Goal: Task Accomplishment & Management: Use online tool/utility

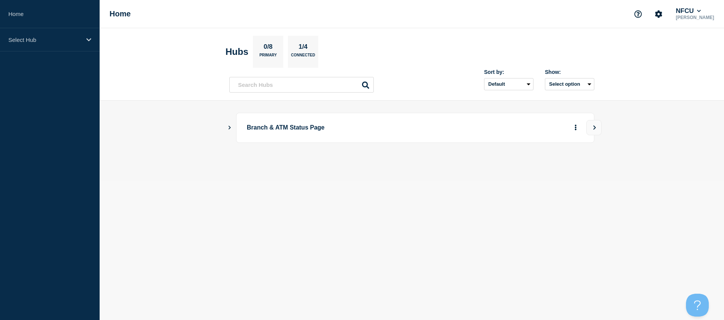
click at [230, 125] on button "Show Connected Hubs" at bounding box center [230, 128] width 4 height 6
click at [227, 124] on main "Branch & ATM Status Page ATM Status Page Create incident See overview" at bounding box center [412, 159] width 625 height 119
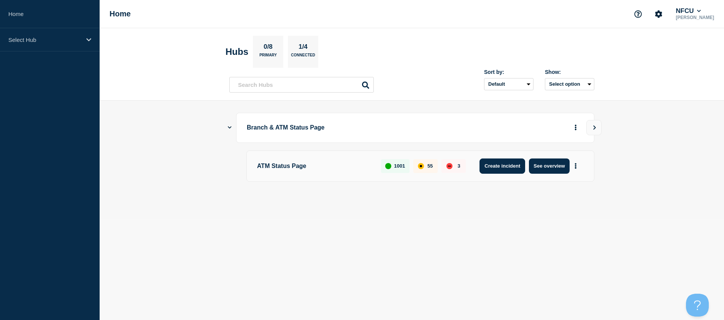
click at [516, 158] on button "Create incident" at bounding box center [503, 165] width 46 height 15
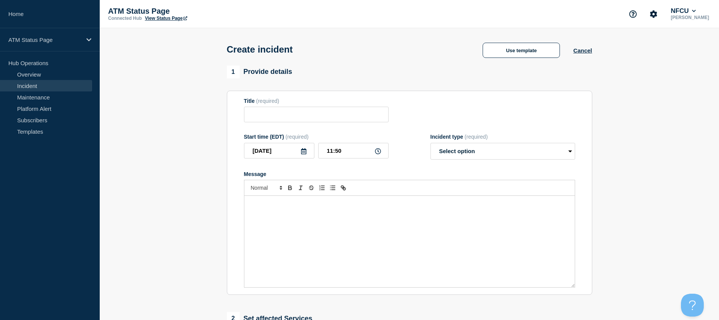
click at [515, 162] on form "Title (required) Start time (EDT) (required) [DATE] 11:50 Incident type (requir…" at bounding box center [409, 193] width 331 height 190
click at [573, 52] on div "Use template" at bounding box center [521, 50] width 104 height 15
click at [30, 87] on link "Incident" at bounding box center [46, 85] width 92 height 11
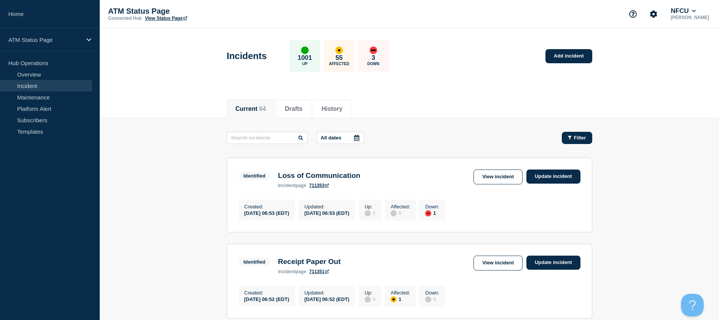
click at [590, 139] on button "Filter" at bounding box center [576, 138] width 30 height 12
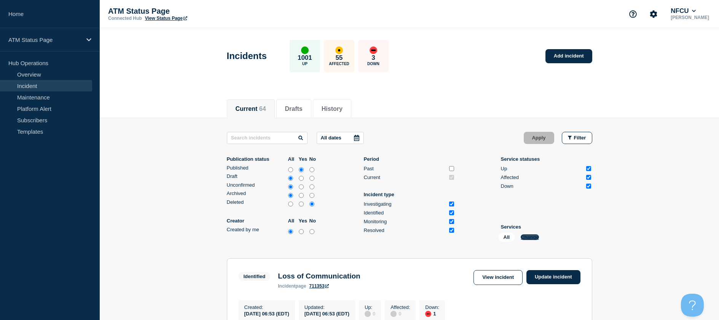
click at [536, 237] on button "Change" at bounding box center [529, 237] width 18 height 6
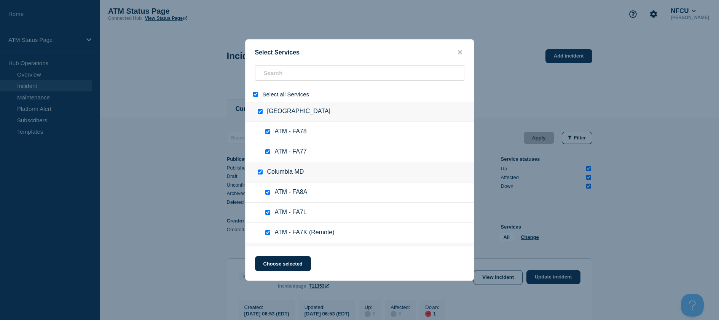
click at [253, 94] on input "select all" at bounding box center [255, 94] width 5 height 5
checkbox input "false"
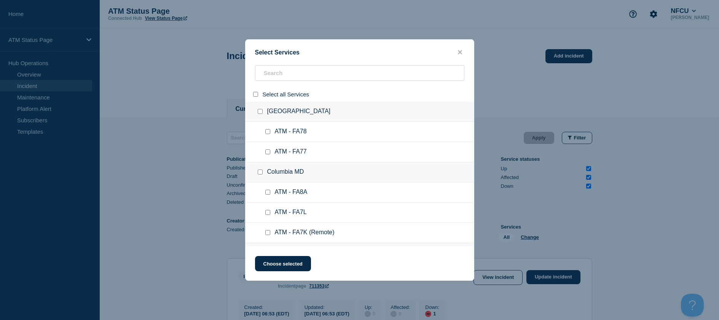
checkbox input "false"
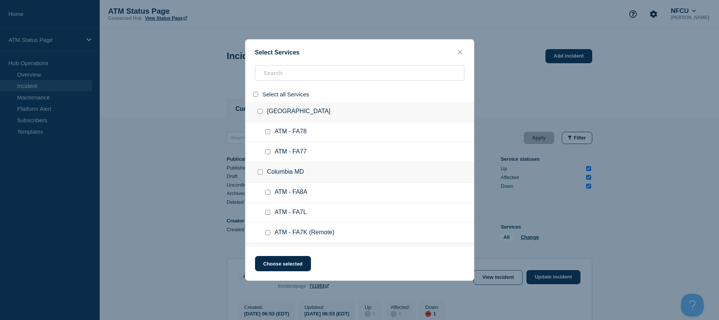
checkbox input "false"
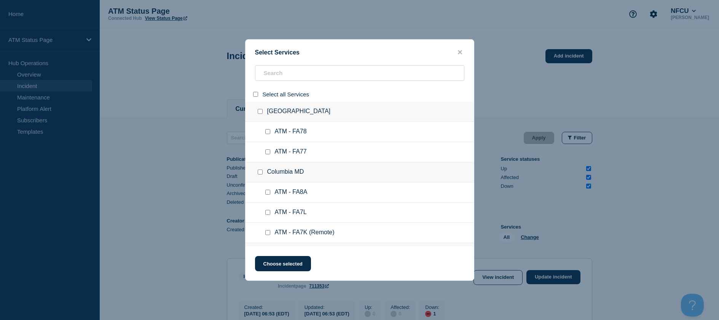
checkbox input "false"
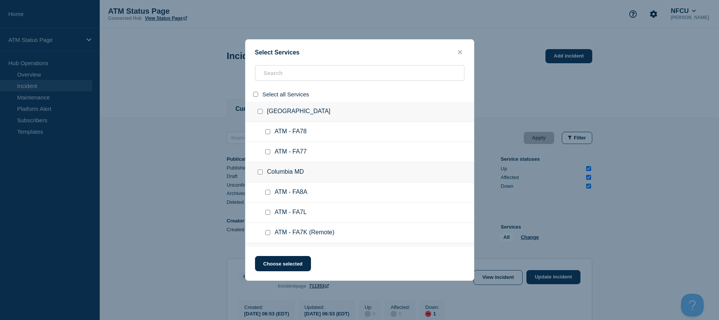
checkbox input "false"
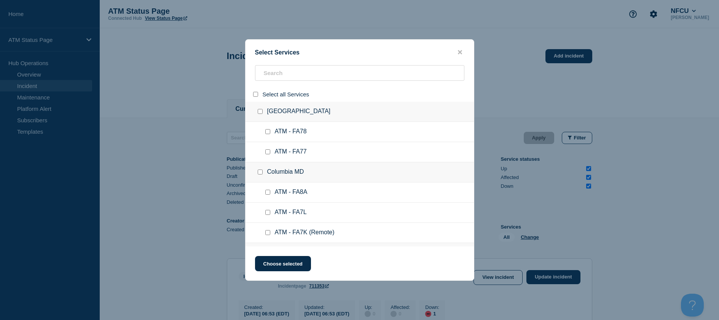
checkbox input "false"
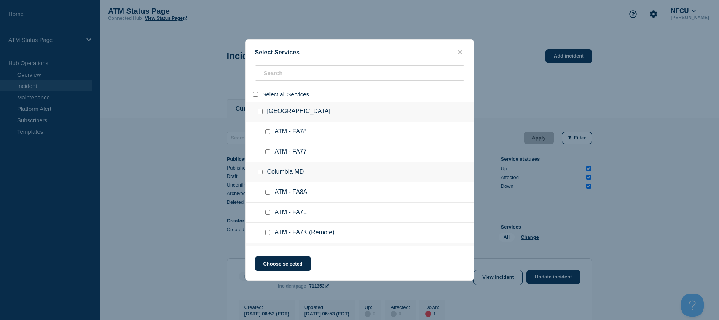
checkbox input "false"
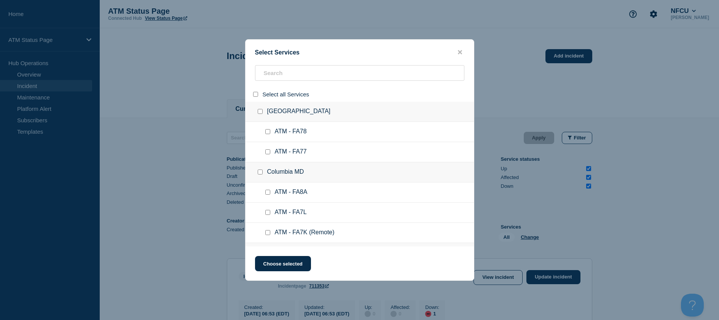
checkbox input "false"
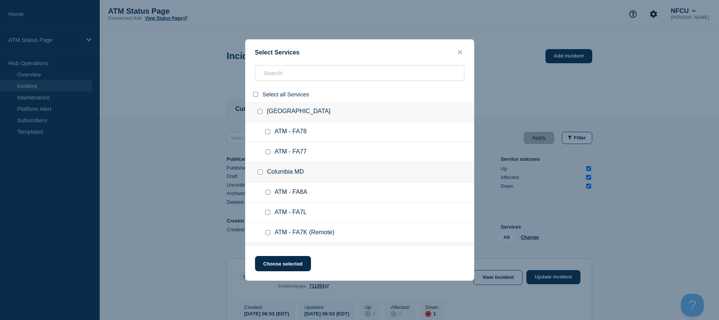
checkbox input "false"
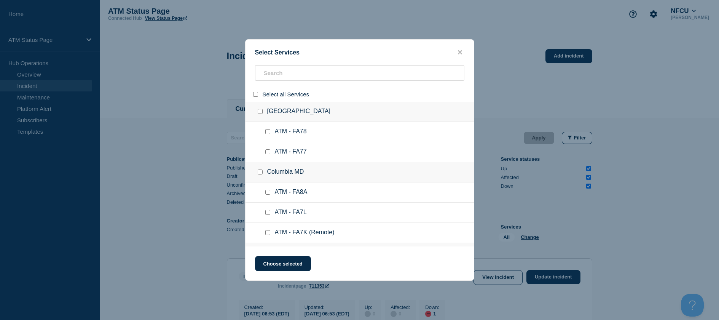
checkbox input "false"
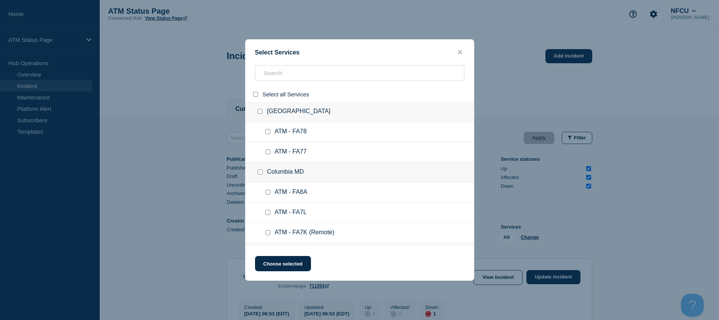
checkbox input "false"
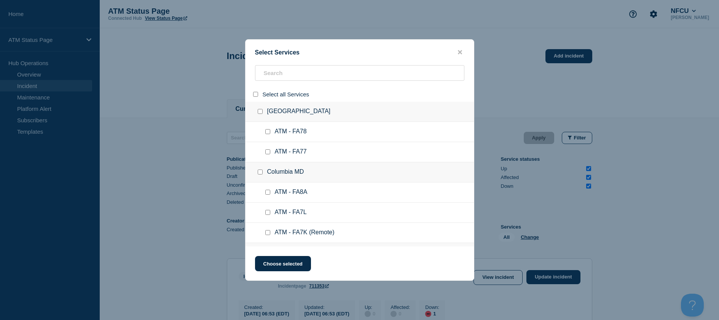
checkbox input "false"
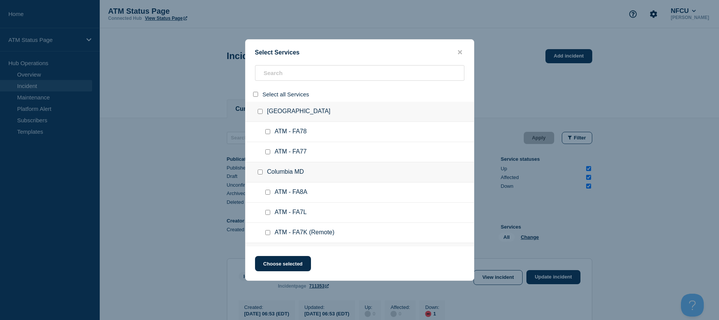
checkbox input "false"
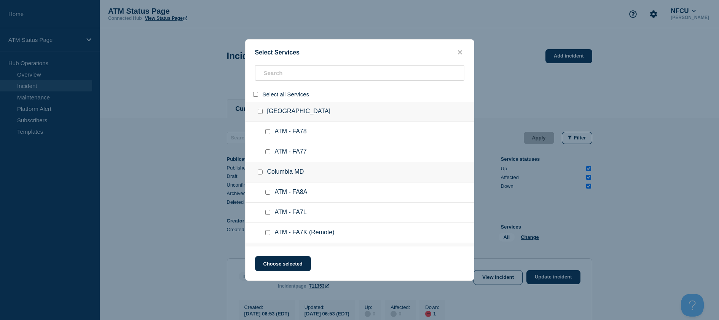
checkbox input "false"
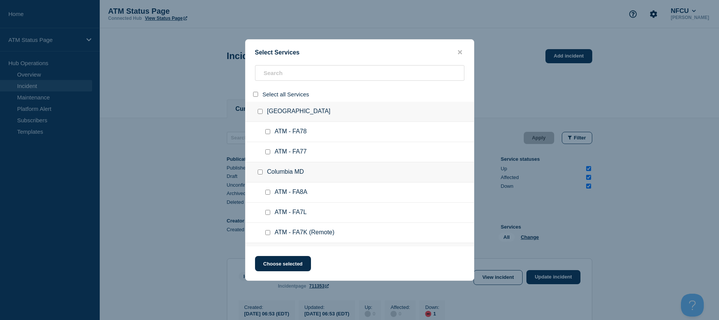
checkbox input "false"
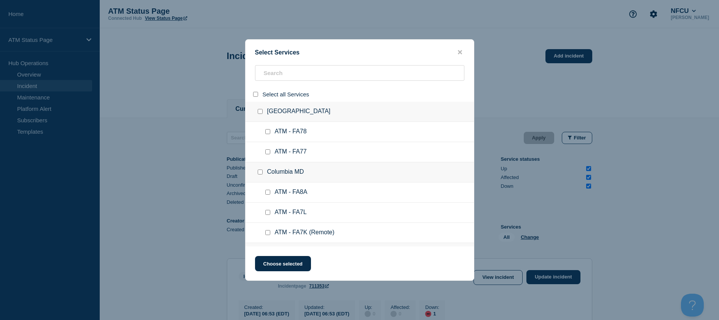
checkbox input "false"
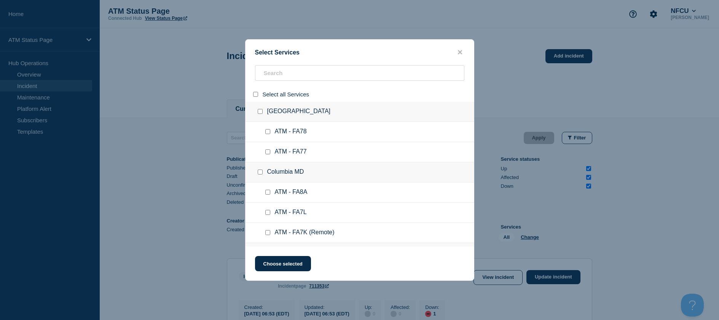
checkbox input "false"
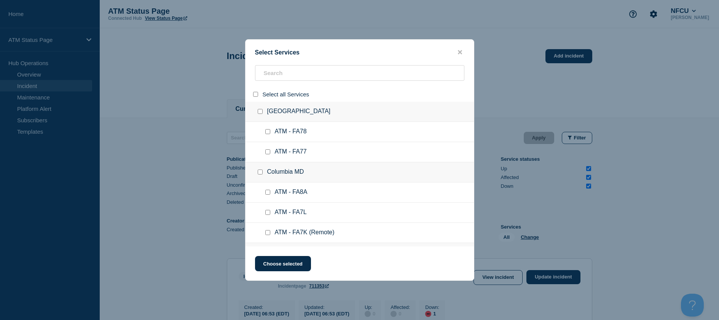
checkbox input "false"
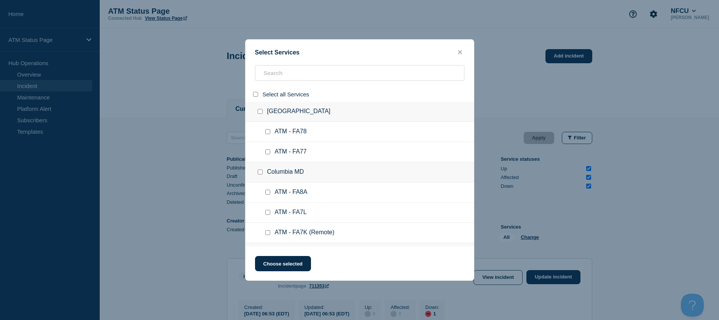
checkbox input "false"
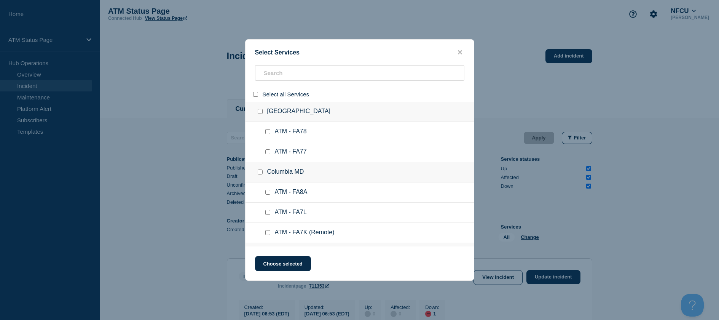
checkbox input "false"
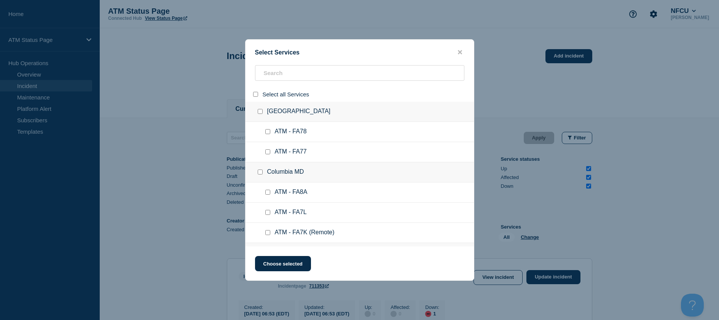
checkbox input "false"
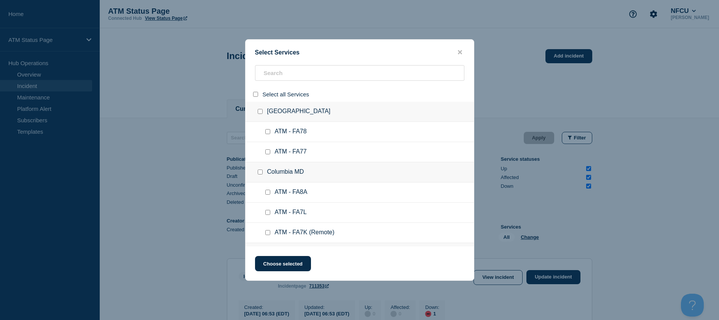
checkbox input "false"
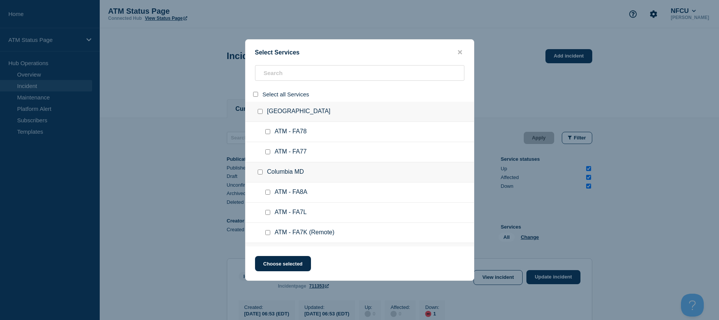
checkbox input "false"
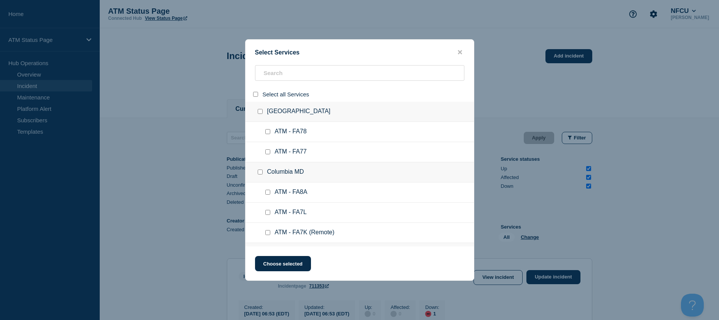
checkbox input "false"
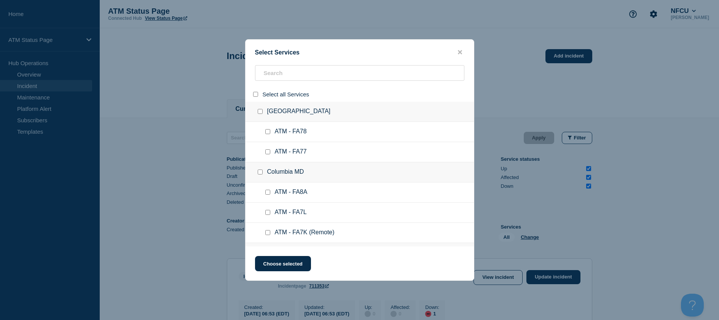
checkbox input "false"
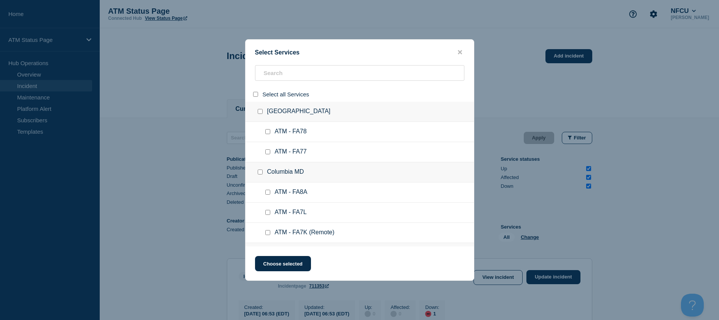
checkbox input "false"
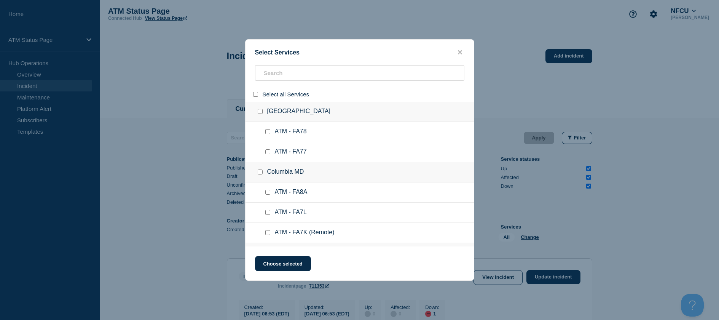
checkbox input "false"
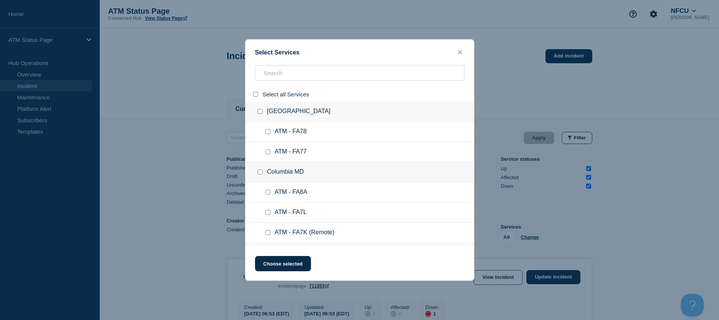
checkbox input "false"
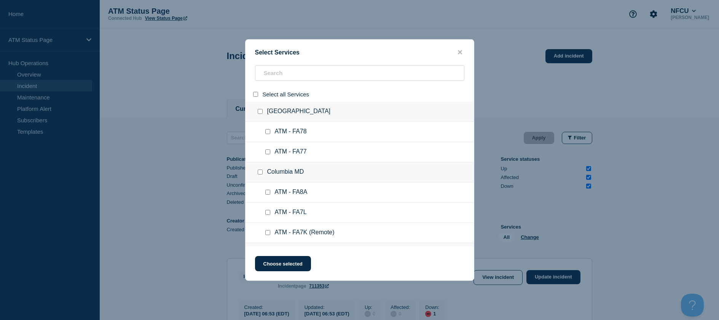
checkbox input "false"
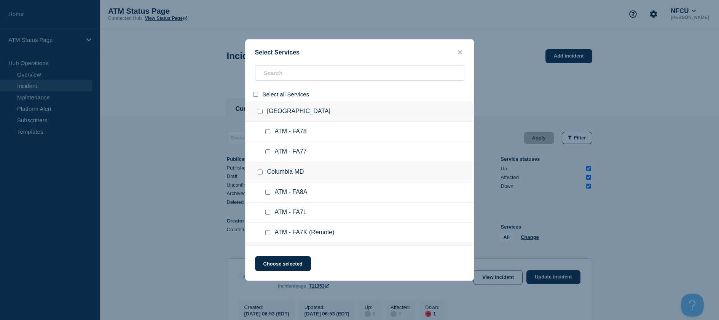
checkbox input "false"
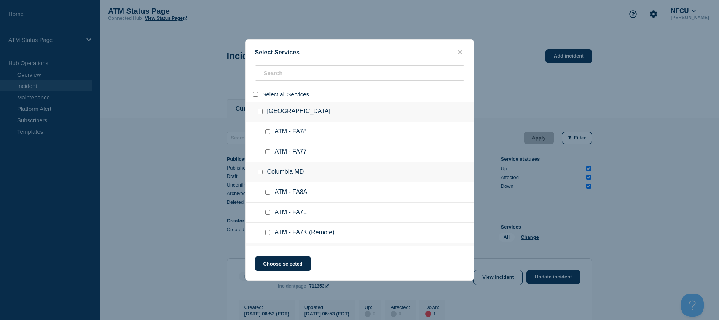
checkbox input "false"
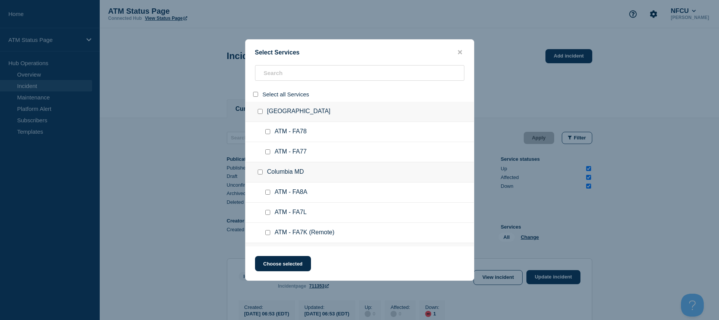
checkbox input "false"
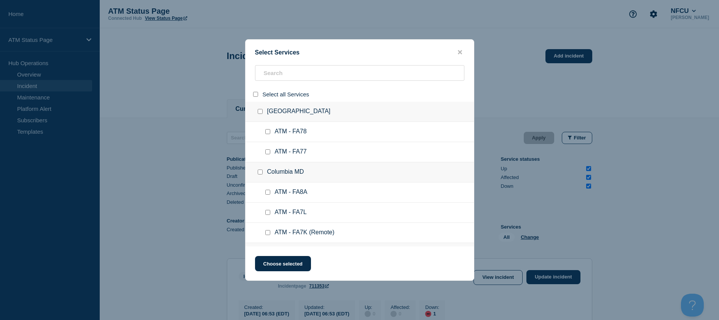
checkbox input "false"
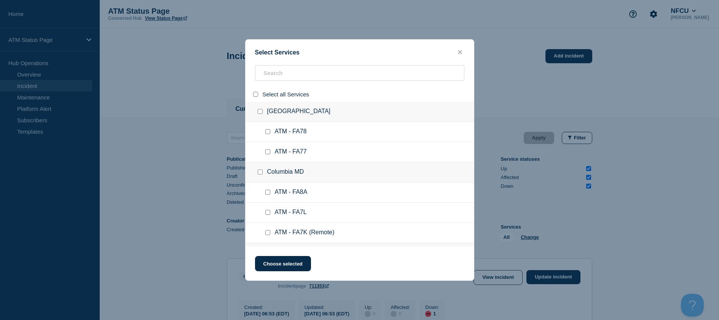
checkbox input "false"
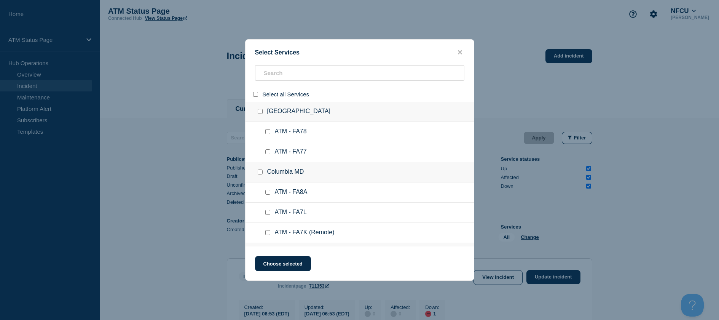
checkbox input "false"
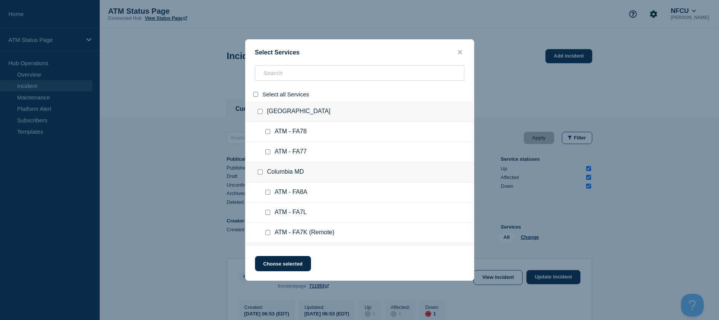
checkbox input "false"
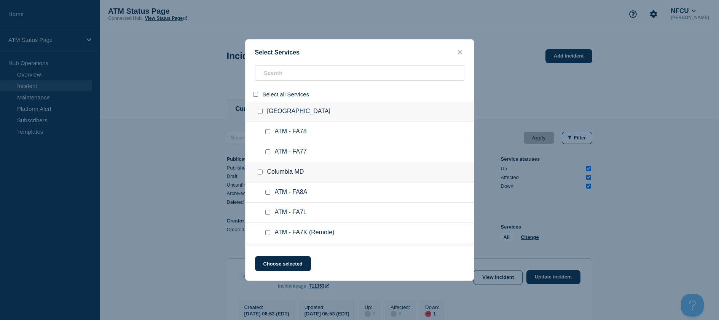
checkbox input "false"
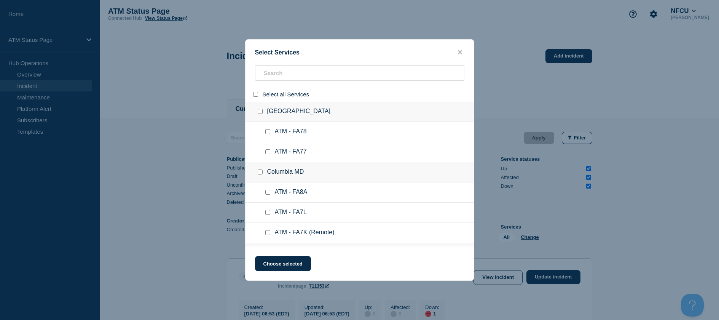
checkbox input "false"
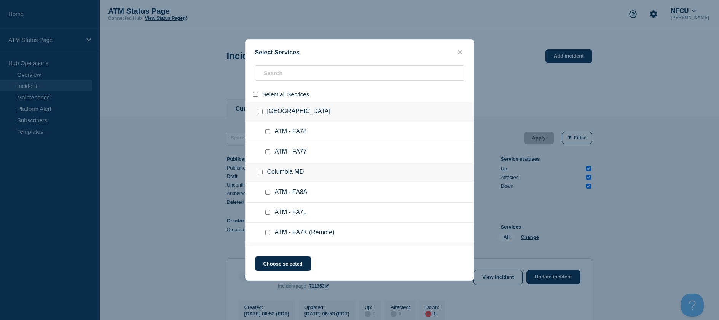
checkbox input "false"
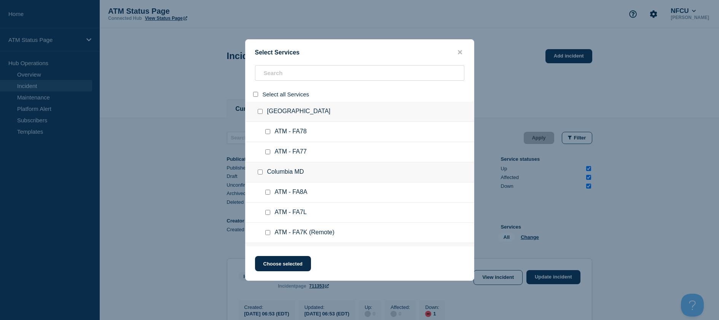
checkbox input "false"
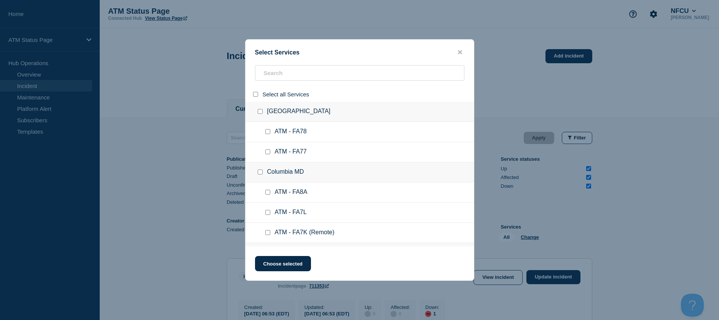
checkbox input "false"
click at [288, 74] on input "search" at bounding box center [359, 73] width 209 height 16
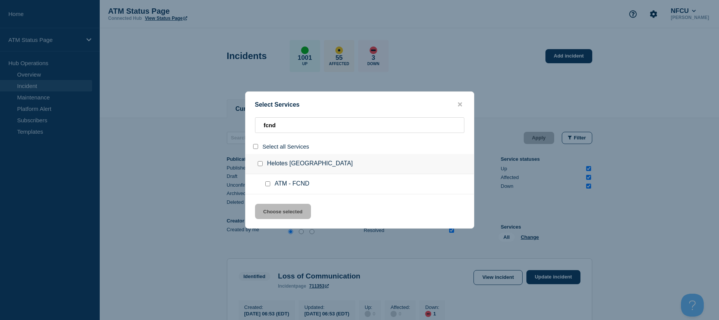
click at [266, 187] on div at bounding box center [269, 184] width 11 height 8
click at [269, 185] on input "service: ATM - FCND" at bounding box center [267, 183] width 5 height 5
drag, startPoint x: 266, startPoint y: 183, endPoint x: 265, endPoint y: 205, distance: 21.7
click at [266, 183] on input "service: ATM - FCND" at bounding box center [267, 183] width 5 height 5
click at [268, 184] on input "service: ATM - FCND" at bounding box center [267, 183] width 5 height 5
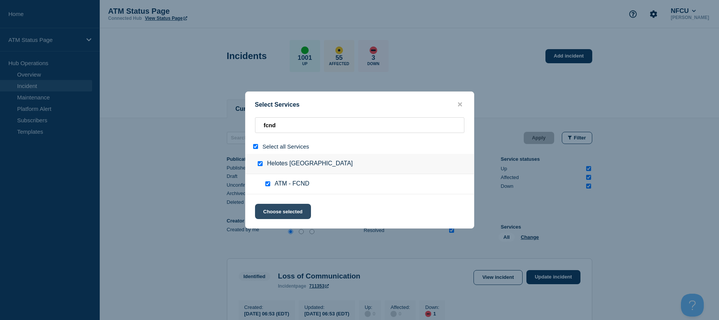
click at [267, 211] on button "Choose selected" at bounding box center [283, 211] width 56 height 15
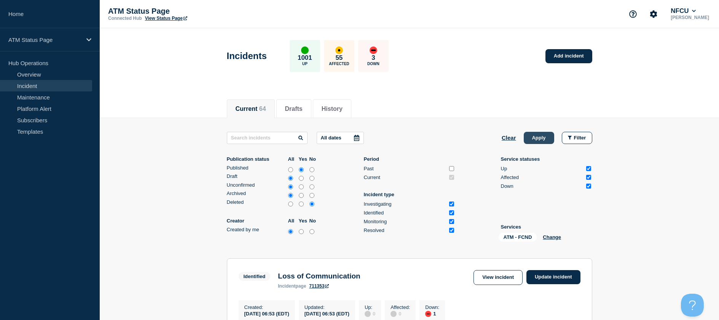
click at [537, 142] on button "Apply" at bounding box center [538, 138] width 30 height 12
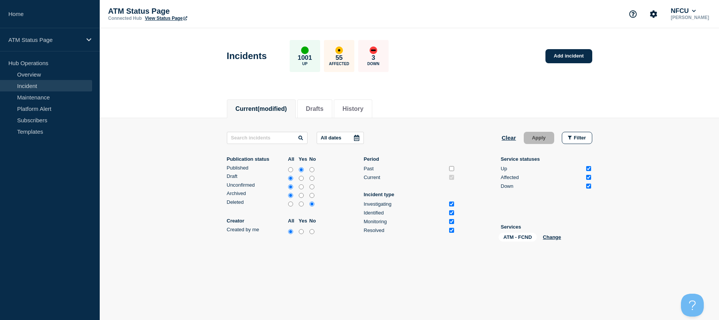
scroll to position [13, 0]
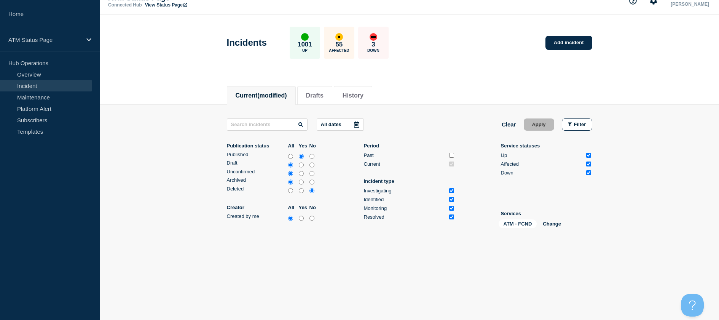
click at [553, 220] on div "ATM - FCND Change" at bounding box center [536, 225] width 76 height 12
click at [553, 221] on button "Change" at bounding box center [551, 224] width 18 height 6
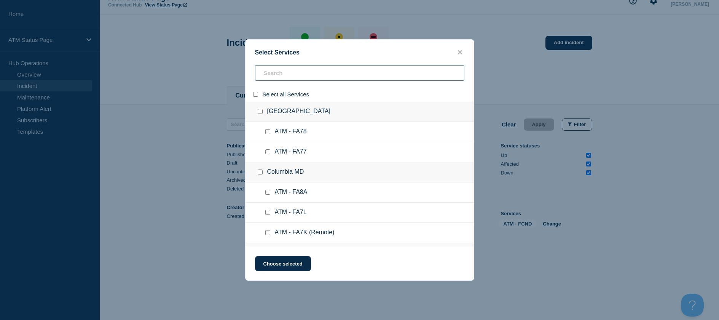
click at [274, 77] on input "search" at bounding box center [359, 73] width 209 height 16
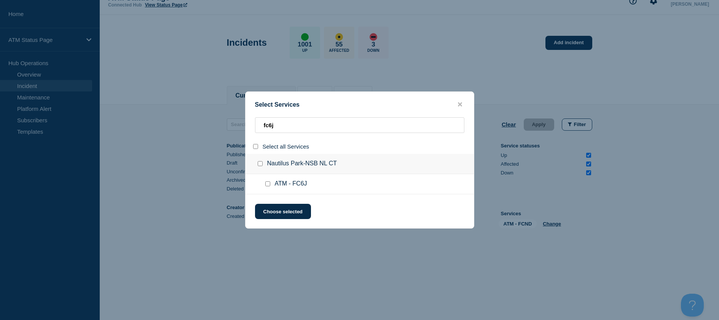
click at [266, 184] on input "service: ATM - FC6J" at bounding box center [267, 183] width 5 height 5
click at [268, 210] on button "Choose selected" at bounding box center [283, 211] width 56 height 15
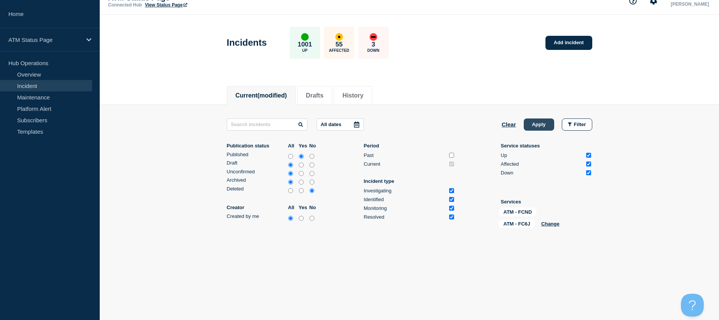
click at [537, 129] on button "Apply" at bounding box center [538, 124] width 30 height 12
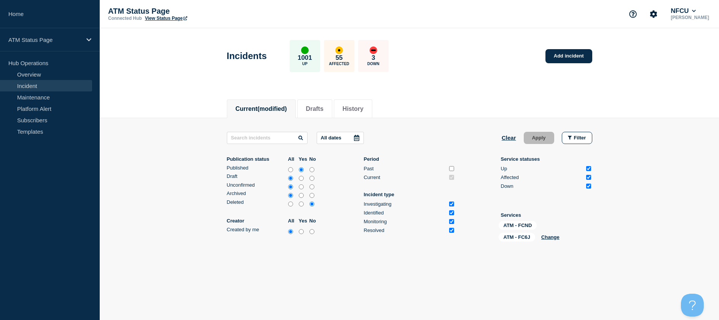
scroll to position [13, 0]
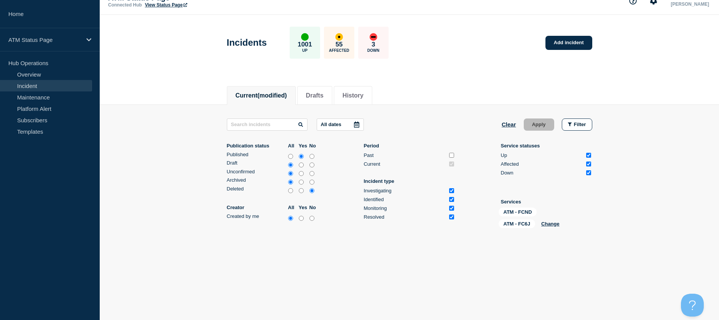
click at [32, 87] on link "Incident" at bounding box center [46, 85] width 92 height 11
